Goal: Information Seeking & Learning: Find specific page/section

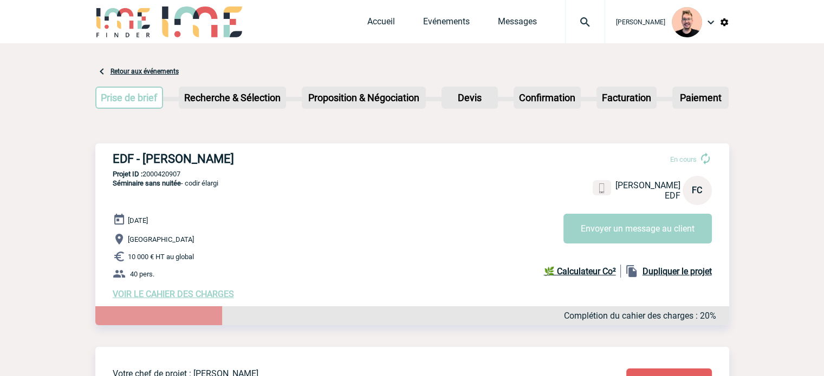
click at [123, 30] on img at bounding box center [123, 21] width 56 height 31
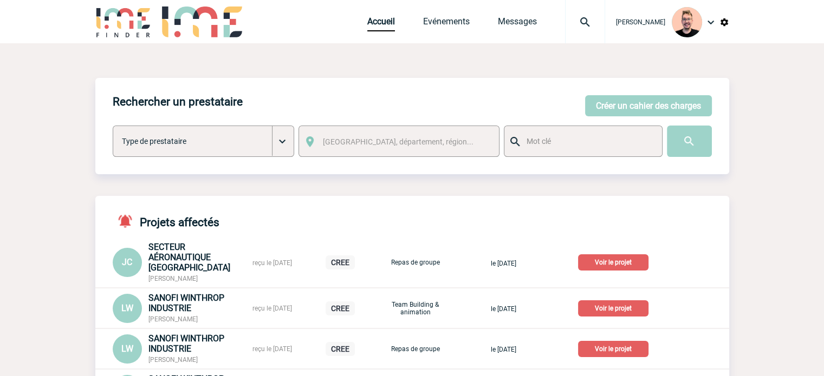
click at [568, 17] on img at bounding box center [584, 22] width 39 height 13
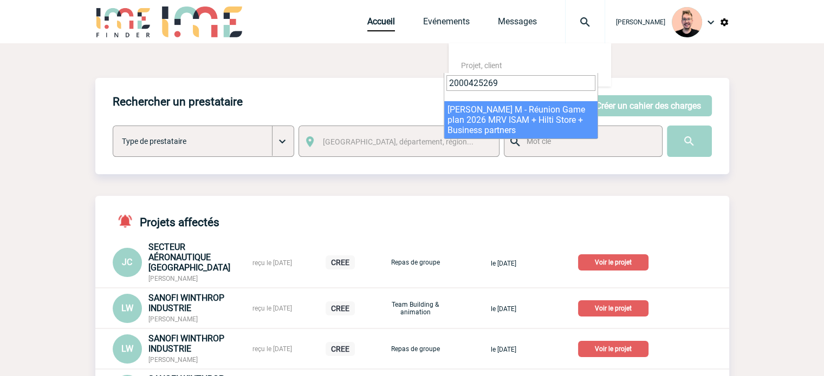
type input "2000425269"
select select "24770"
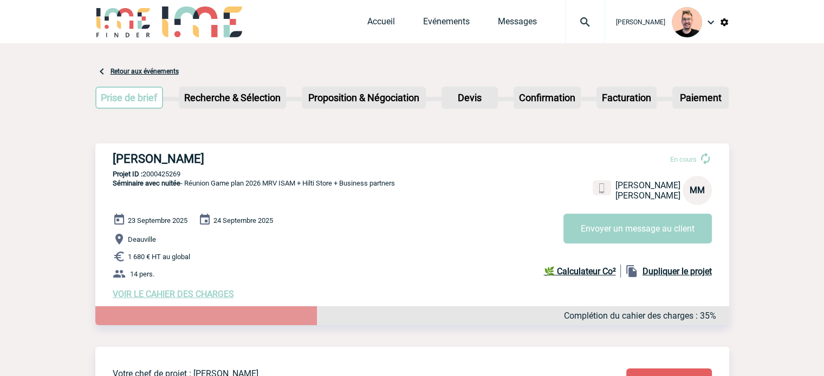
drag, startPoint x: 196, startPoint y: 159, endPoint x: 303, endPoint y: 162, distance: 107.3
click at [303, 162] on h3 "HILTI FRANCE - Mohamed MOURDI" at bounding box center [275, 159] width 325 height 14
copy h3 "Mohamed MOURDI"
click at [586, 31] on div at bounding box center [585, 21] width 40 height 43
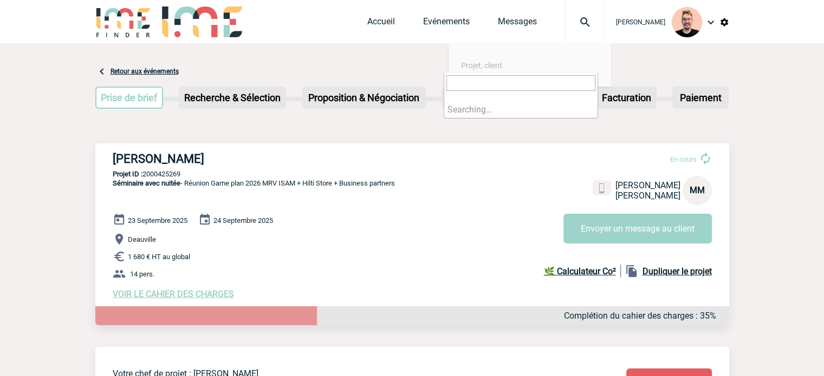
paste input "2000425219"
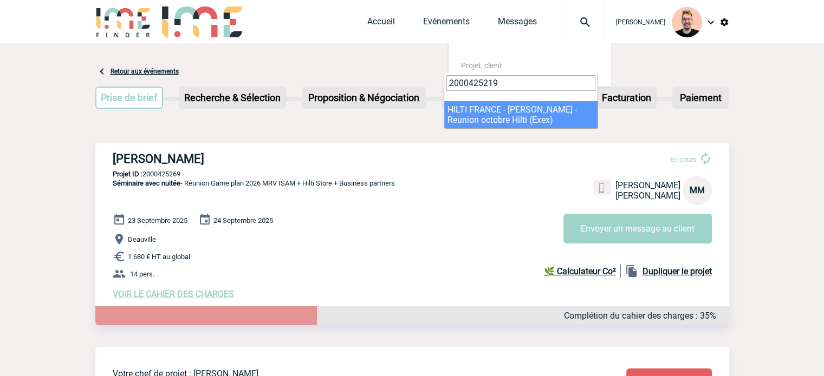
type input "2000425219"
select select "24720"
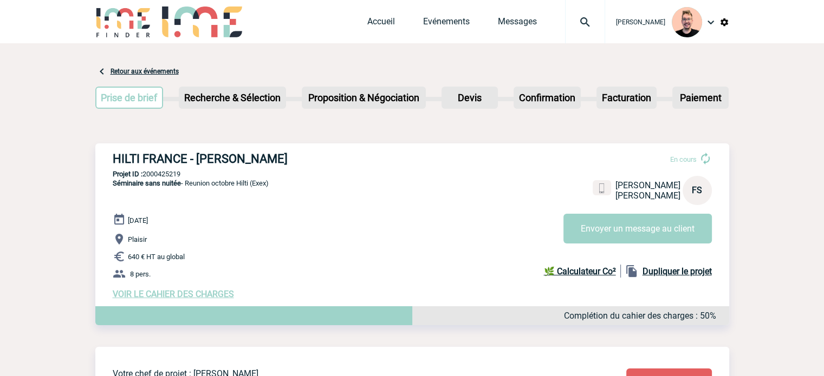
drag, startPoint x: 194, startPoint y: 156, endPoint x: 251, endPoint y: 168, distance: 57.7
click at [251, 168] on div "HILTI FRANCE - François SALIGNON En cours François SALIGNON HILTI FRANCE FS Env…" at bounding box center [412, 226] width 634 height 165
click at [282, 164] on h3 "HILTI FRANCE - François SALIGNON" at bounding box center [275, 159] width 325 height 14
drag, startPoint x: 194, startPoint y: 155, endPoint x: 244, endPoint y: 165, distance: 50.1
click at [244, 165] on h3 "HILTI FRANCE - François SALIGNON" at bounding box center [275, 159] width 325 height 14
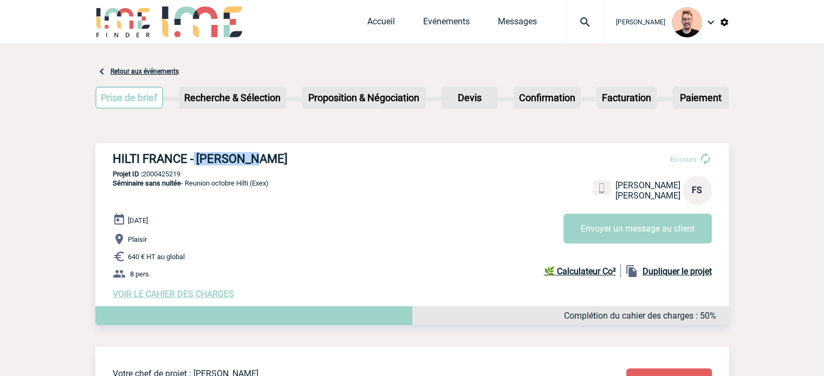
drag, startPoint x: 303, startPoint y: 160, endPoint x: 197, endPoint y: 158, distance: 106.2
click at [197, 158] on h3 "HILTI FRANCE - François SALIGNON" at bounding box center [275, 159] width 325 height 14
copy h3 "François SALIGNON"
click at [576, 25] on img at bounding box center [584, 22] width 39 height 13
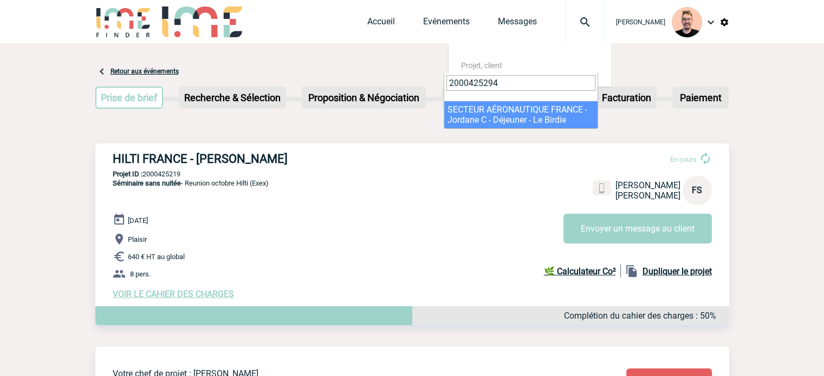
type input "2000425294"
select select "24795"
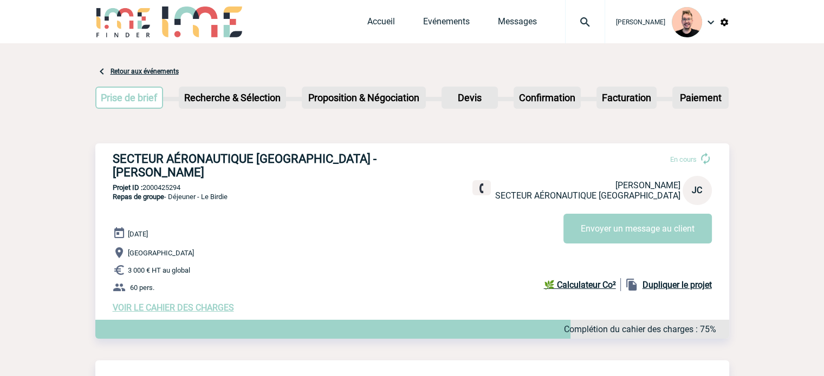
click at [570, 23] on img at bounding box center [584, 22] width 39 height 13
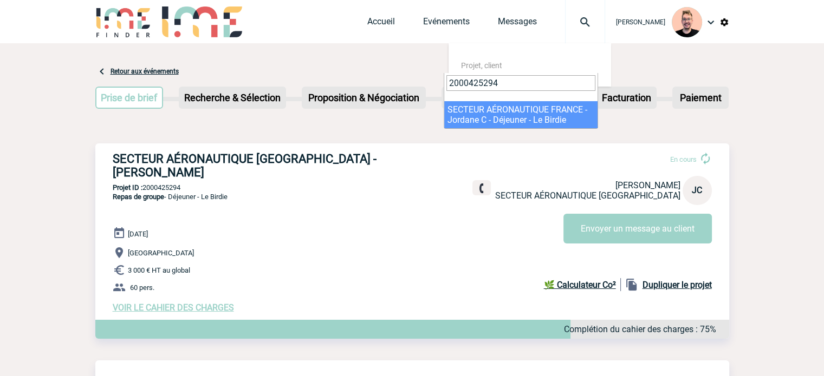
type input "2000425294"
select select "24795"
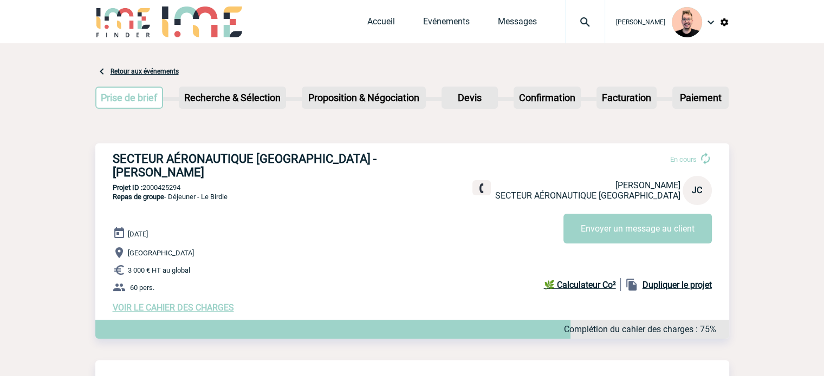
click at [577, 22] on img at bounding box center [584, 22] width 39 height 13
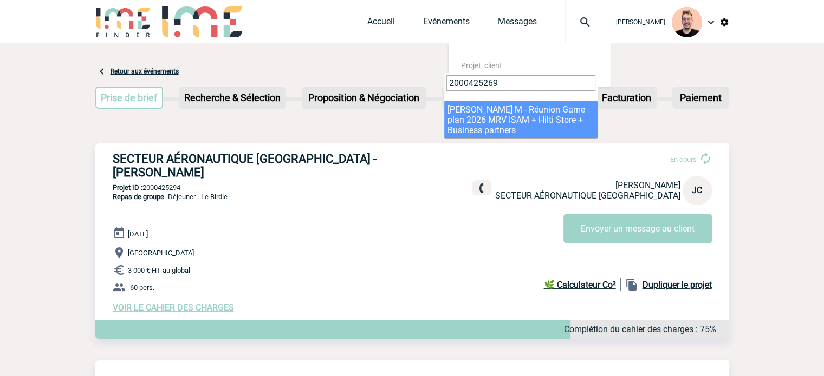
type input "2000425269"
select select "24770"
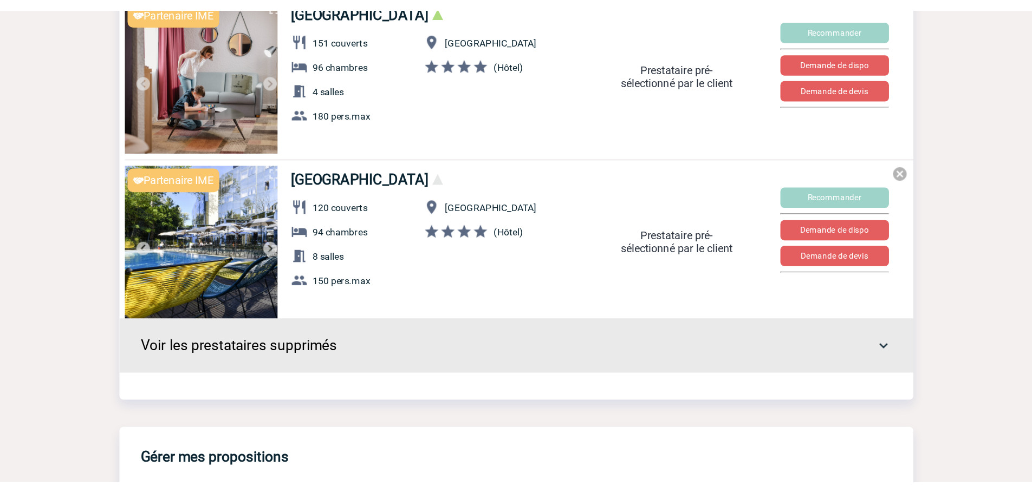
scroll to position [1354, 0]
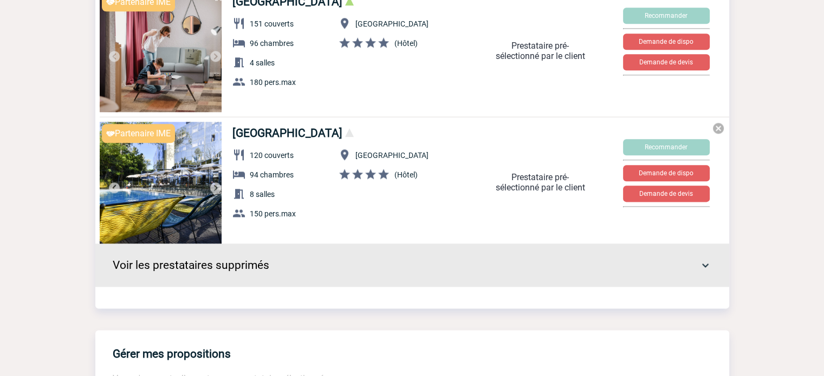
click at [332, 122] on div "Novotel La Rochelle Centre 120 couverts 94 chambres 8 salles 150 pers.max La Ro…" at bounding box center [341, 180] width 234 height 116
click at [325, 127] on link "[GEOGRAPHIC_DATA]" at bounding box center [287, 133] width 110 height 13
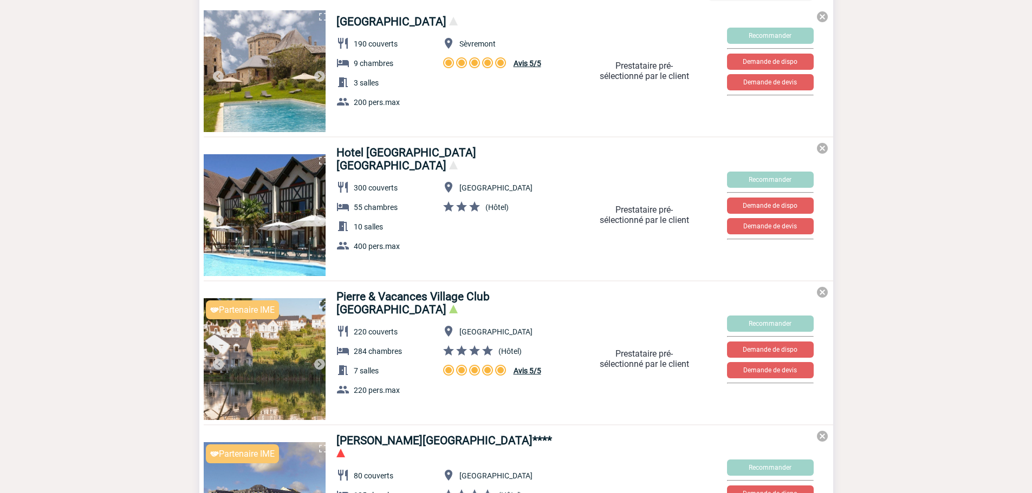
scroll to position [433, 0]
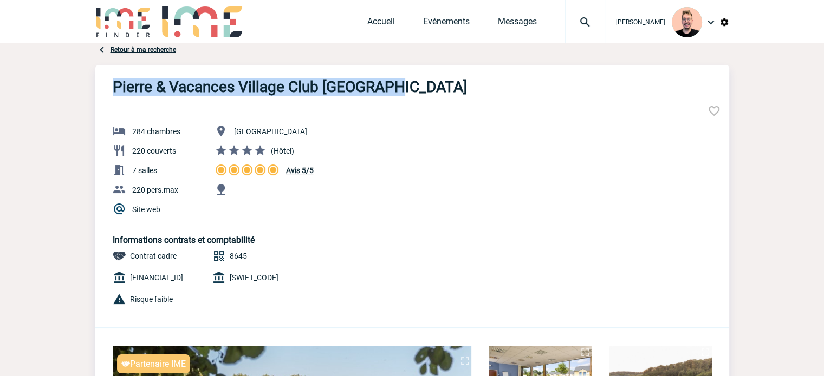
drag, startPoint x: 109, startPoint y: 84, endPoint x: 394, endPoint y: 86, distance: 284.9
click at [394, 86] on div "Pierre & Vacances Village Club Normandy Garden" at bounding box center [412, 80] width 634 height 31
copy h3 "Pierre & Vacances Village Club Normandy"
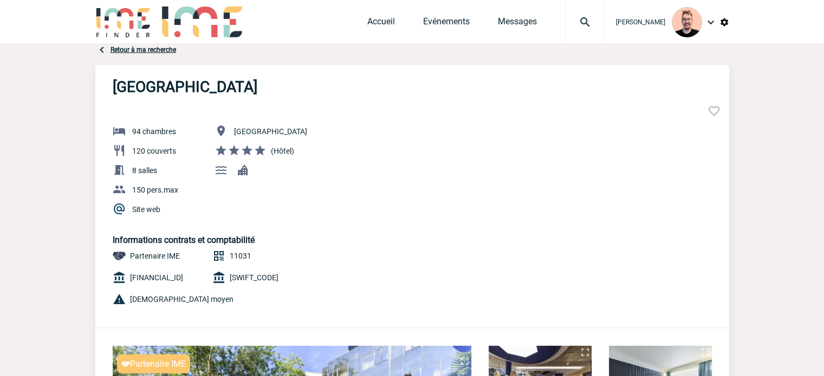
drag, startPoint x: 296, startPoint y: 87, endPoint x: 115, endPoint y: 86, distance: 180.9
click at [115, 86] on div "[GEOGRAPHIC_DATA]" at bounding box center [412, 80] width 634 height 31
copy h3 "[GEOGRAPHIC_DATA]"
